Goal: Task Accomplishment & Management: Manage account settings

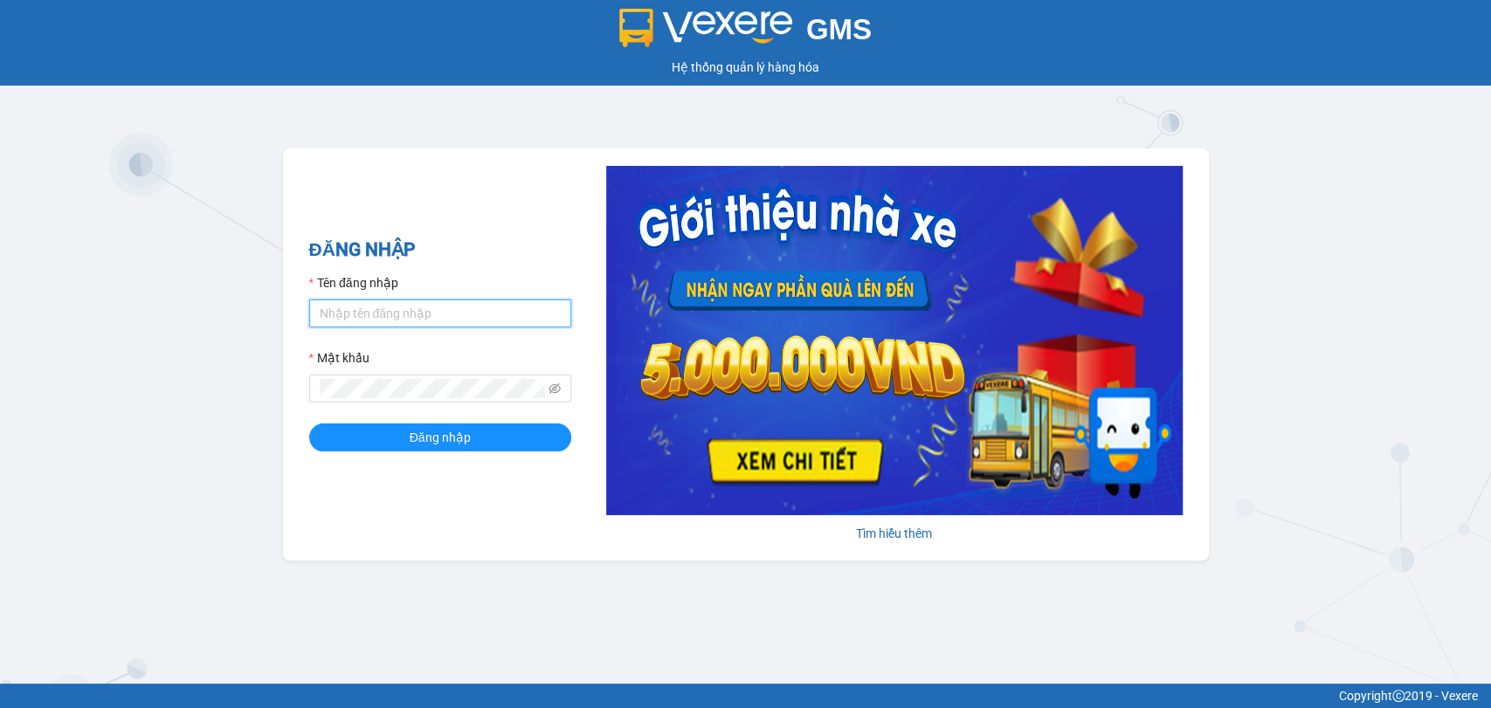
click at [332, 310] on input "Tên đăng nhập" at bounding box center [440, 314] width 262 height 28
type input "thuynhatrang.namhailimo"
click at [309, 423] on button "Đăng nhập" at bounding box center [440, 437] width 262 height 28
